Goal: Task Accomplishment & Management: Use online tool/utility

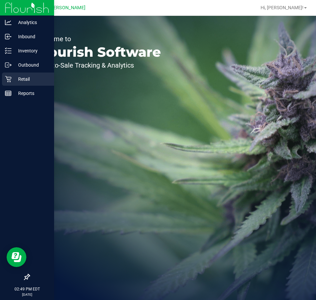
click at [12, 86] on link "Retail" at bounding box center [27, 79] width 54 height 14
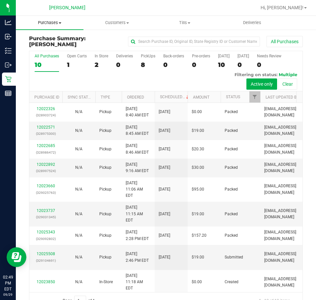
click at [46, 21] on span "Purchases" at bounding box center [50, 23] width 68 height 6
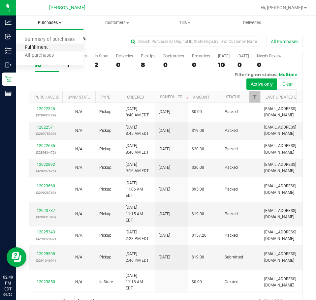
click at [48, 48] on span "Fulfillment" at bounding box center [36, 48] width 41 height 6
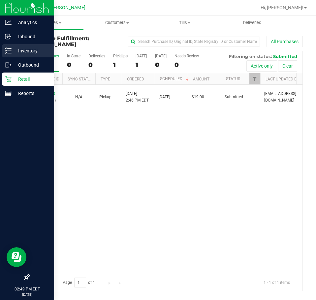
drag, startPoint x: 11, startPoint y: 53, endPoint x: 30, endPoint y: 57, distance: 19.9
click at [30, 56] on div "Inventory" at bounding box center [28, 50] width 52 height 13
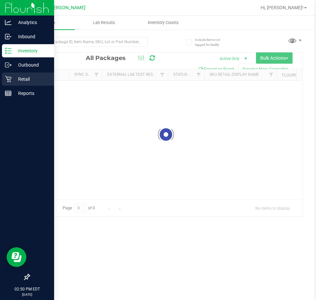
click at [27, 81] on p "Retail" at bounding box center [32, 79] width 40 height 8
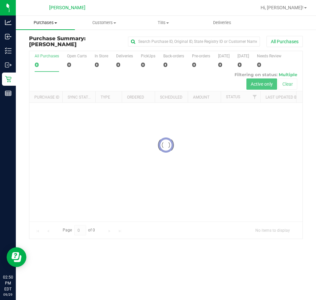
click at [53, 26] on uib-tab-heading "Purchases Summary of purchases Fulfillment All purchases" at bounding box center [45, 23] width 59 height 14
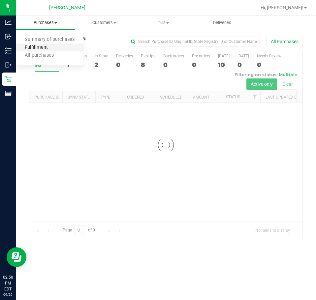
click at [41, 46] on span "Fulfillment" at bounding box center [36, 48] width 41 height 6
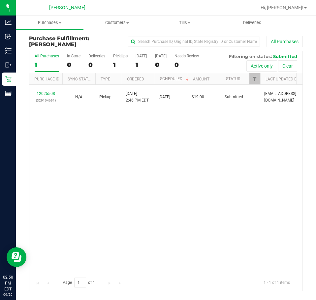
click at [122, 158] on div "12025508 (329104691) N/A Pickup [DATE] 2:46 PM EDT 9/29/2025 $19.00 Submitted […" at bounding box center [165, 179] width 273 height 189
click at [144, 289] on div "Page 1 of 1 1 - 1 of 1 items" at bounding box center [165, 282] width 273 height 17
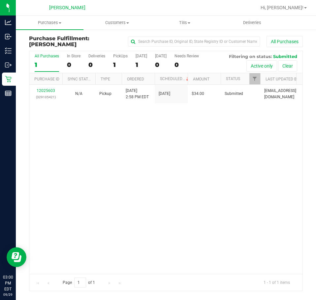
click at [176, 210] on div "12025603 (329105421) N/A Pickup [DATE] 2:58 PM EDT 9/29/2025 $34.00 Submitted […" at bounding box center [165, 179] width 273 height 189
click at [121, 145] on div "12025603 (329105421) N/A Pickup [DATE] 2:58 PM EDT 9/29/2025 $34.00 Submitted […" at bounding box center [165, 179] width 273 height 189
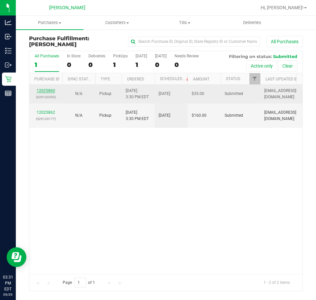
click at [49, 92] on link "12025860" at bounding box center [46, 90] width 18 height 5
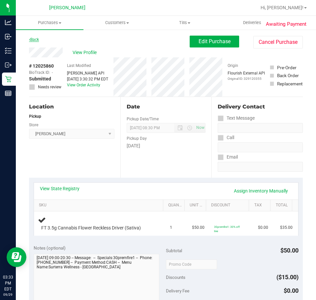
click at [34, 40] on link "Back" at bounding box center [34, 39] width 10 height 5
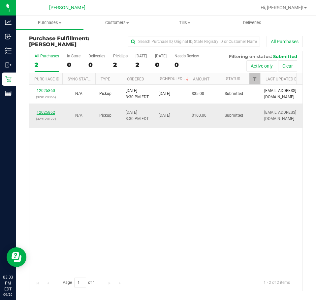
click at [43, 110] on link "12025862" at bounding box center [46, 112] width 18 height 5
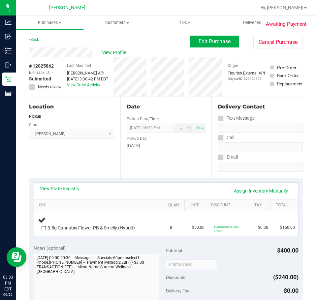
click at [67, 189] on link "View State Registry" at bounding box center [60, 188] width 40 height 7
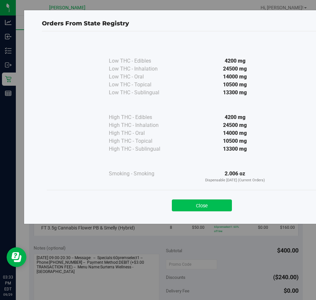
click at [202, 203] on button "Close" at bounding box center [202, 205] width 60 height 12
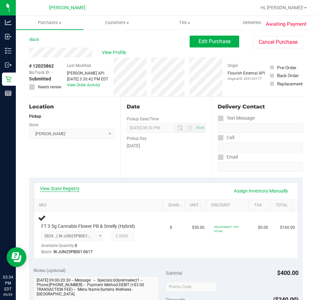
click at [75, 188] on link "View State Registry" at bounding box center [60, 188] width 40 height 7
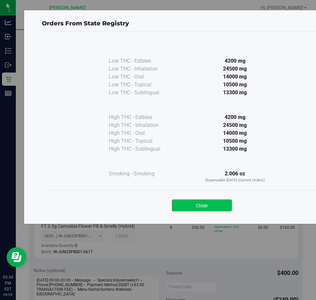
click at [218, 206] on button "Close" at bounding box center [202, 205] width 60 height 12
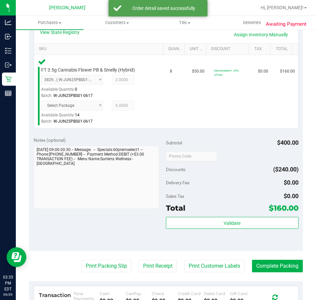
scroll to position [166, 0]
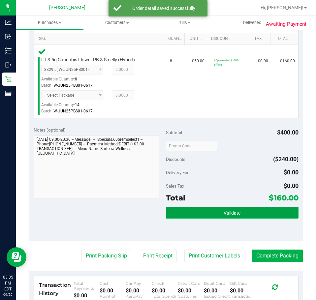
click at [245, 212] on button "Validate" at bounding box center [232, 213] width 132 height 12
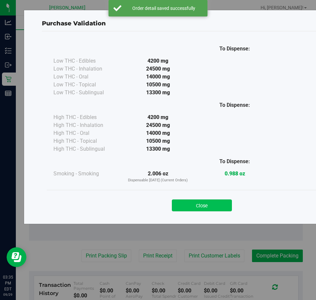
click at [217, 206] on button "Close" at bounding box center [202, 205] width 60 height 12
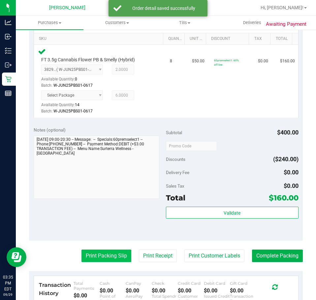
click at [108, 251] on button "Print Packing Slip" at bounding box center [106, 255] width 50 height 13
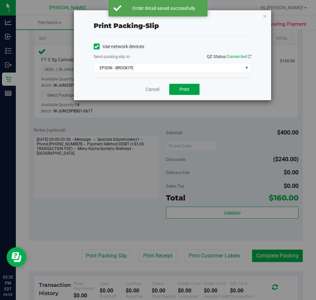
click at [191, 88] on button "Print" at bounding box center [184, 89] width 30 height 11
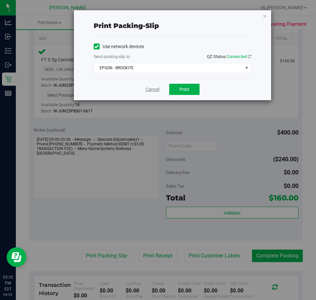
click at [155, 91] on link "Cancel" at bounding box center [152, 89] width 14 height 7
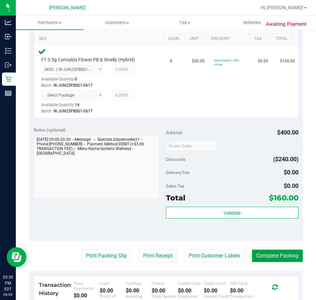
click at [278, 257] on button "Complete Packing" at bounding box center [277, 255] width 51 height 13
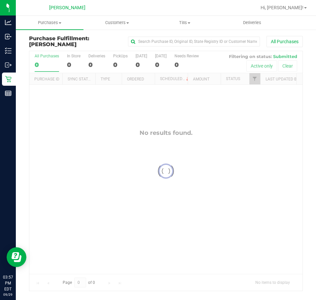
click at [169, 124] on div at bounding box center [165, 171] width 273 height 240
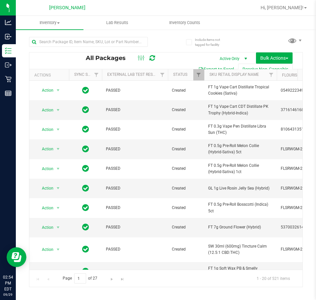
click at [96, 54] on div "All Packages" at bounding box center [124, 58] width 77 height 8
click at [116, 42] on input "text" at bounding box center [88, 42] width 119 height 10
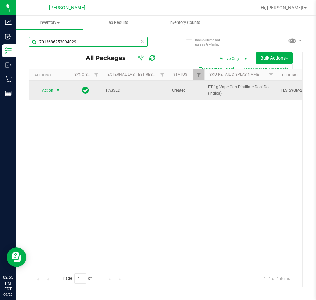
type input "7013686253094029"
click at [57, 90] on span "select" at bounding box center [57, 90] width 5 height 5
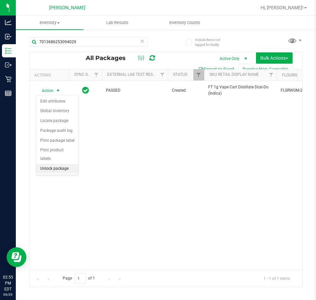
click at [69, 164] on li "Unlock package" at bounding box center [57, 169] width 42 height 10
